Goal: Find specific page/section: Find specific page/section

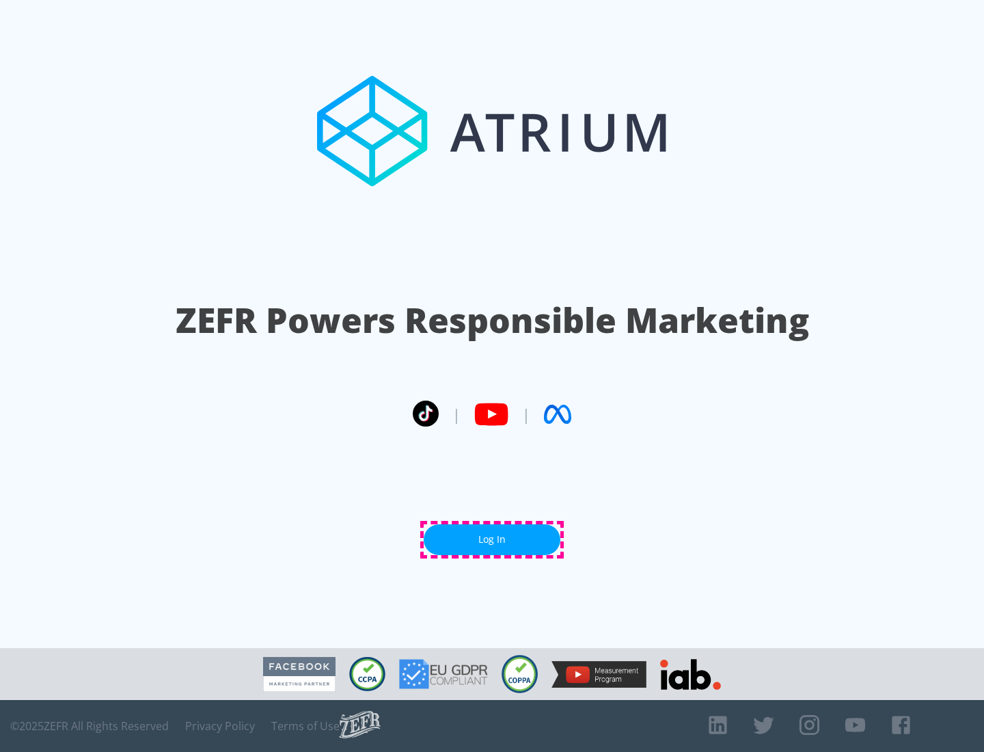
click at [492, 539] on link "Log In" at bounding box center [492, 539] width 137 height 31
